Goal: Information Seeking & Learning: Learn about a topic

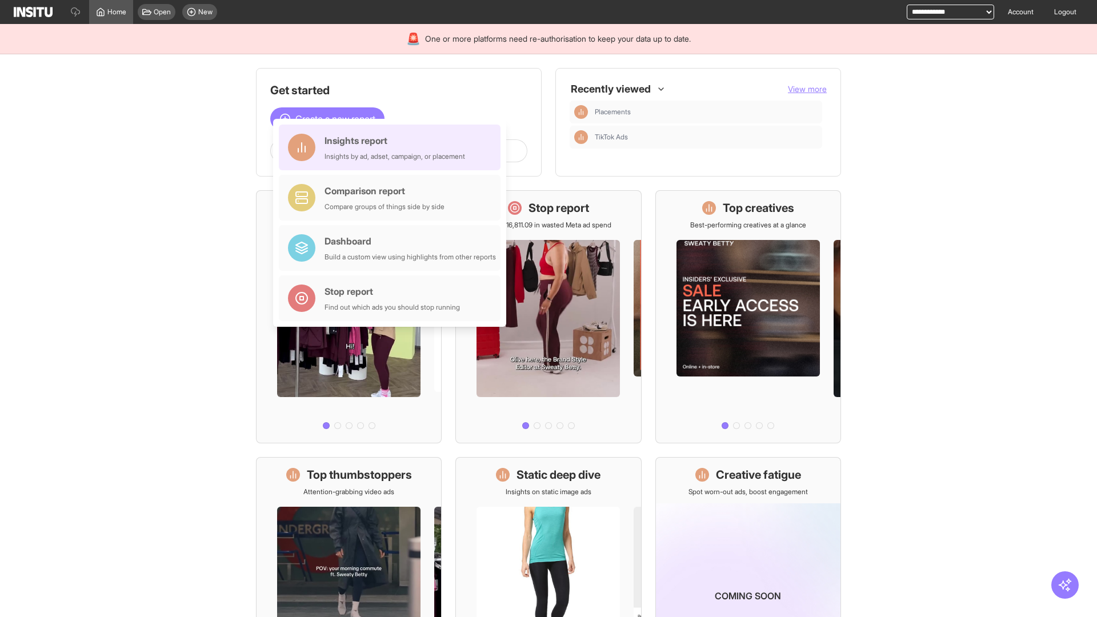
click at [392, 147] on div "Insights report Insights by ad, adset, campaign, or placement" at bounding box center [394, 147] width 141 height 27
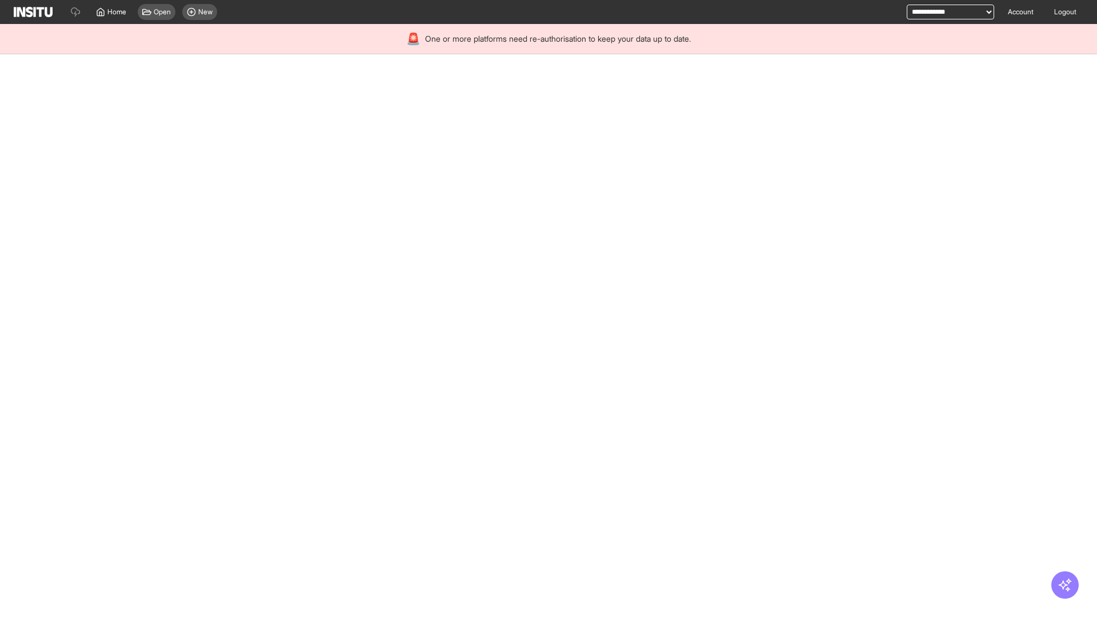
select select "**"
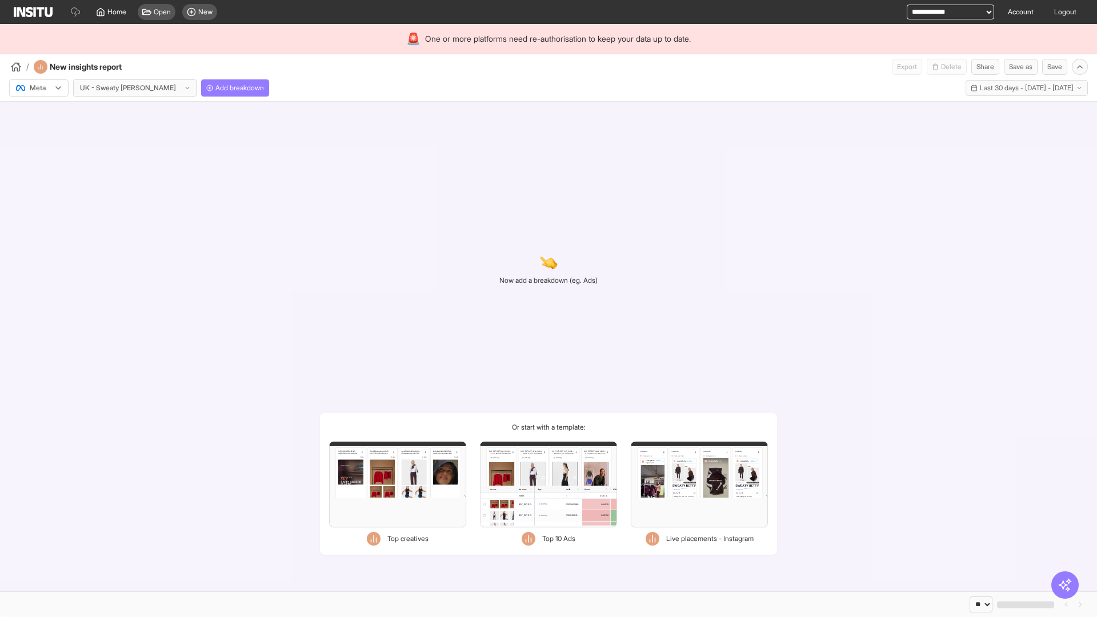
click at [39, 88] on div at bounding box center [31, 87] width 32 height 11
click at [38, 113] on span "Meta" at bounding box center [37, 112] width 15 height 10
click at [215, 88] on span "Add breakdown" at bounding box center [239, 87] width 49 height 9
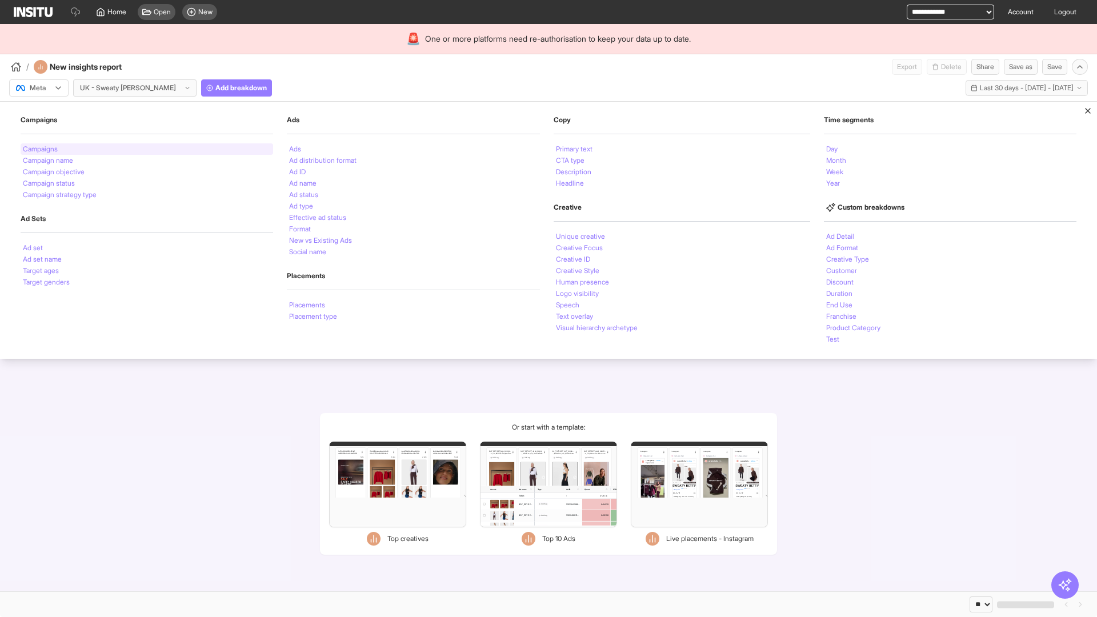
click at [41, 149] on li "Campaigns" at bounding box center [40, 149] width 35 height 7
